Goal: Obtain resource: Obtain resource

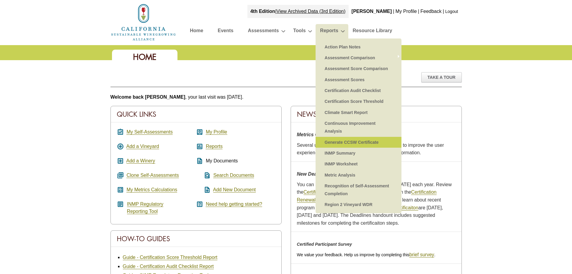
click at [355, 143] on link "Generate CCSW Certificate" at bounding box center [359, 142] width 74 height 11
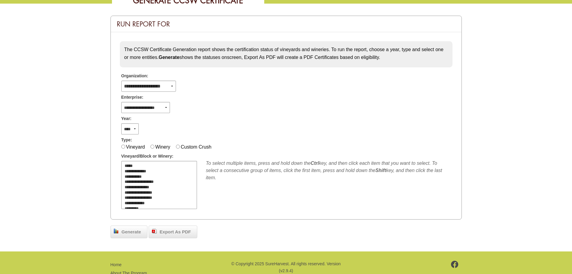
scroll to position [60, 0]
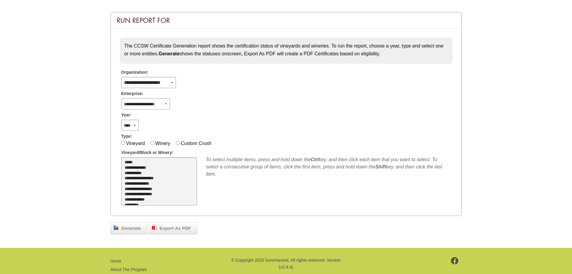
select select "**"
click at [138, 162] on option "*****" at bounding box center [155, 162] width 63 height 5
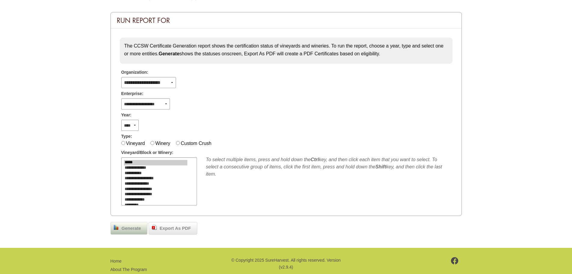
click at [129, 227] on span "Generate" at bounding box center [132, 228] width 26 height 7
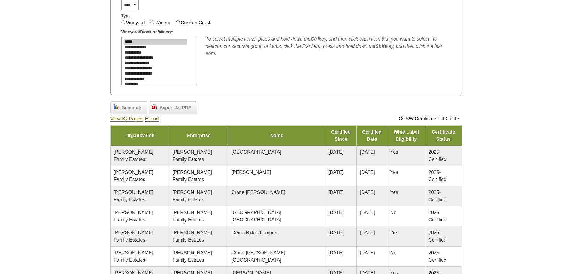
scroll to position [169, 0]
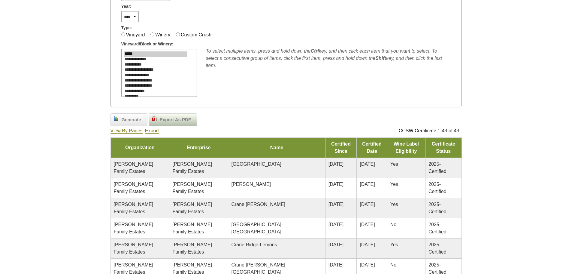
click at [182, 119] on span "Export As PDF" at bounding box center [175, 119] width 37 height 7
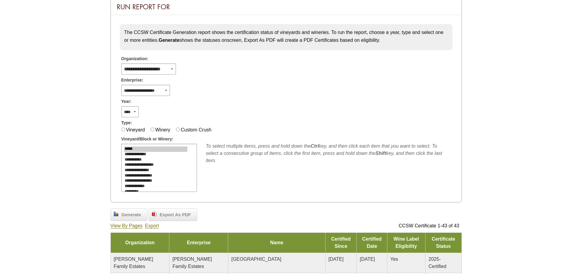
scroll to position [0, 0]
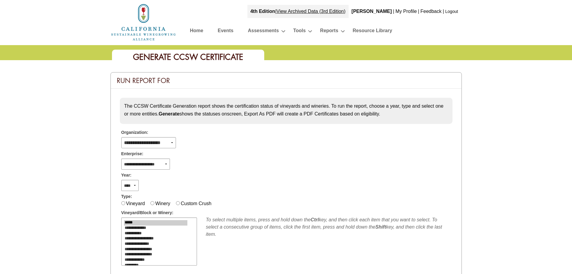
click at [144, 32] on img at bounding box center [144, 22] width 66 height 38
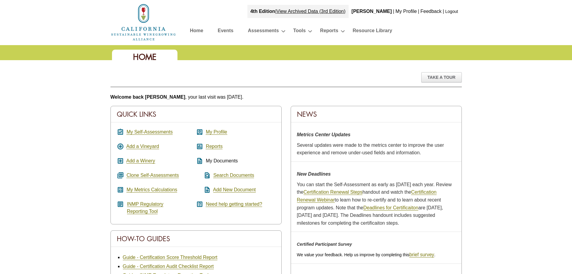
click at [191, 30] on link "Home" at bounding box center [196, 31] width 13 height 11
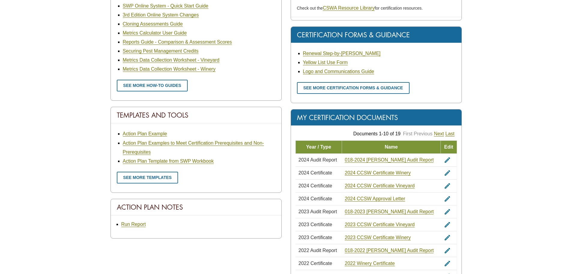
scroll to position [301, 0]
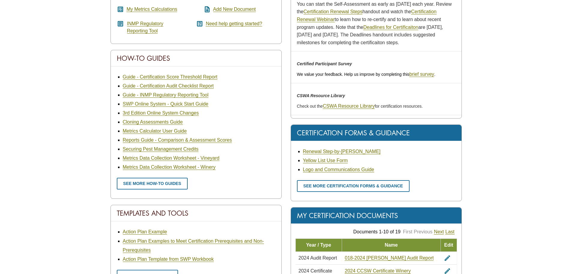
scroll to position [331, 0]
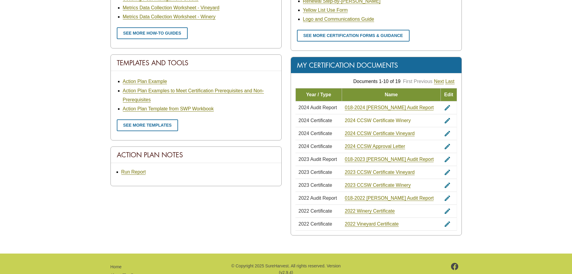
click at [397, 120] on link "2024 CCSW Certificate Winery" at bounding box center [378, 120] width 66 height 5
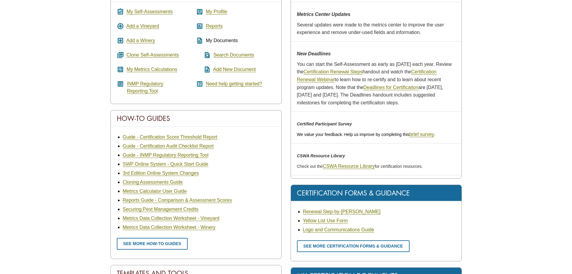
scroll to position [0, 0]
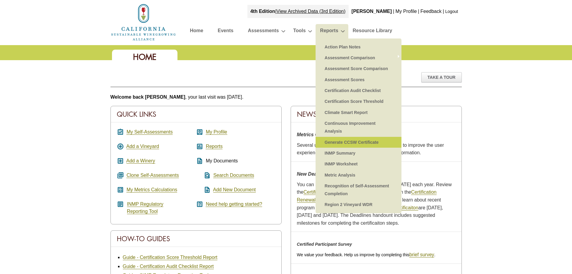
click at [373, 142] on link "Generate CCSW Certificate" at bounding box center [359, 142] width 74 height 11
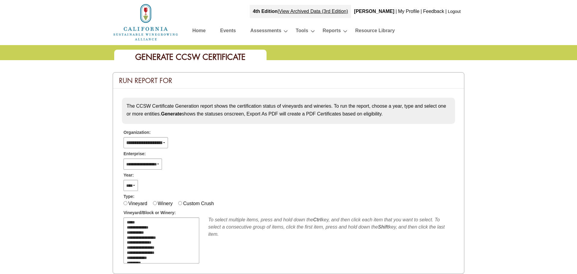
select select
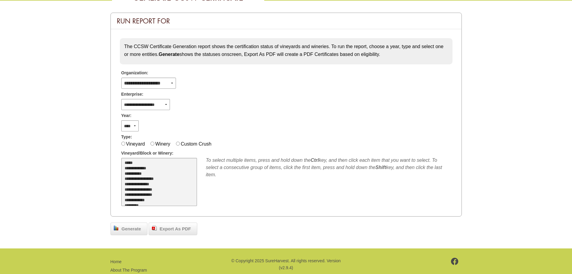
scroll to position [60, 0]
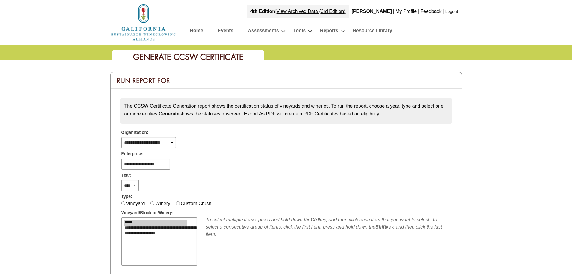
scroll to position [60, 0]
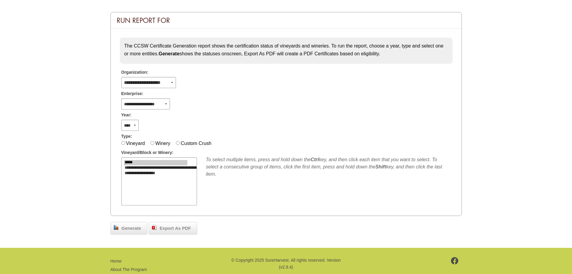
select select "**"
click at [137, 162] on option "*****" at bounding box center [155, 162] width 63 height 5
click at [127, 223] on div "Generate" at bounding box center [129, 228] width 37 height 13
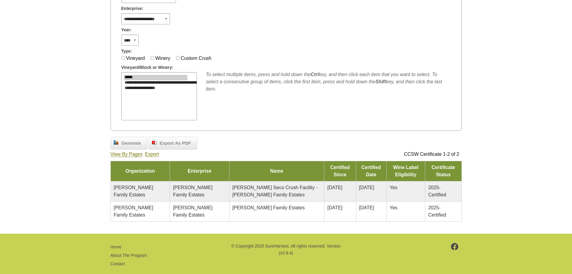
scroll to position [154, 0]
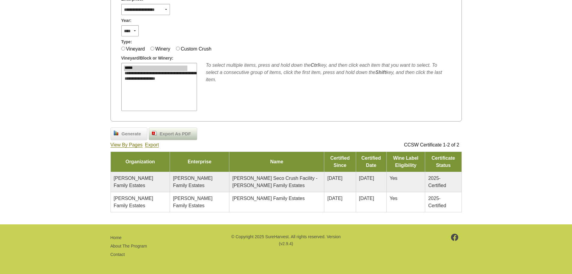
click at [182, 137] on span "Export As PDF" at bounding box center [175, 133] width 37 height 7
